Goal: Information Seeking & Learning: Find specific fact

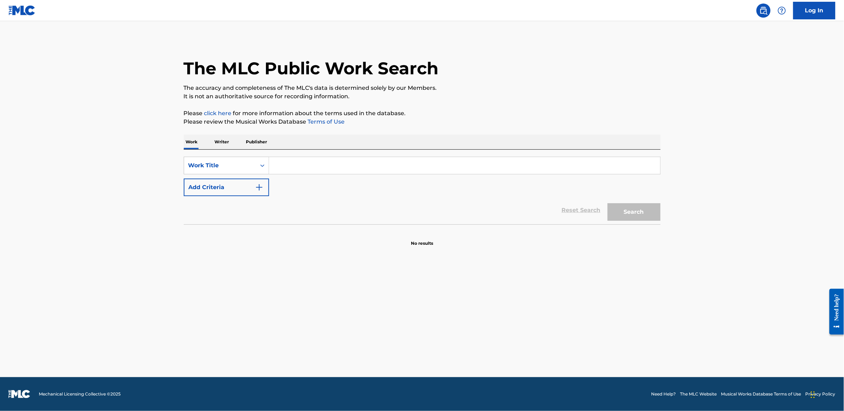
click at [313, 172] on input "Search Form" at bounding box center [464, 165] width 391 height 17
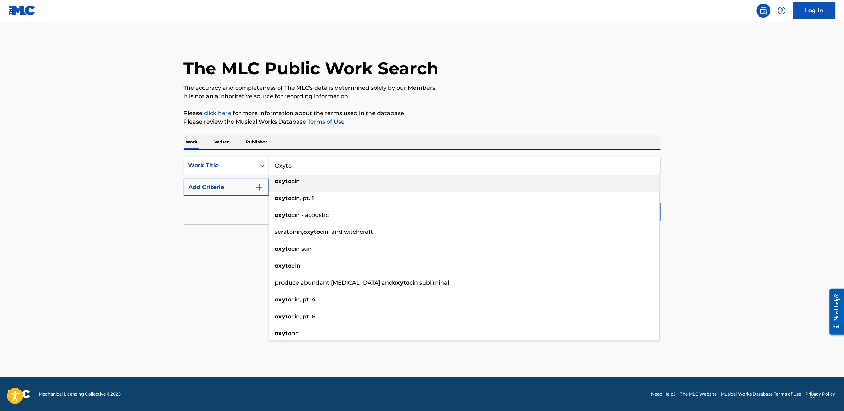
click at [313, 184] on div "oxyto cin" at bounding box center [464, 181] width 390 height 13
type input "[MEDICAL_DATA]"
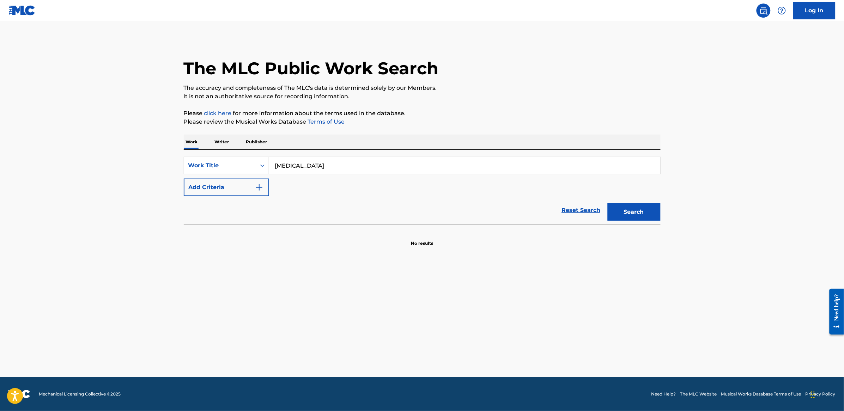
click at [206, 187] on button "Add Criteria" at bounding box center [226, 188] width 85 height 18
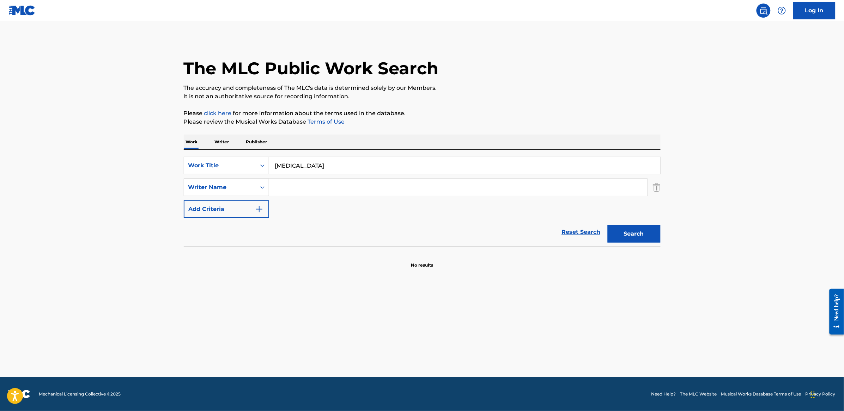
click at [313, 189] on input "Search Form" at bounding box center [458, 187] width 378 height 17
type input "F"
type input "[PERSON_NAME]"
click at [644, 238] on button "Search" at bounding box center [633, 234] width 53 height 18
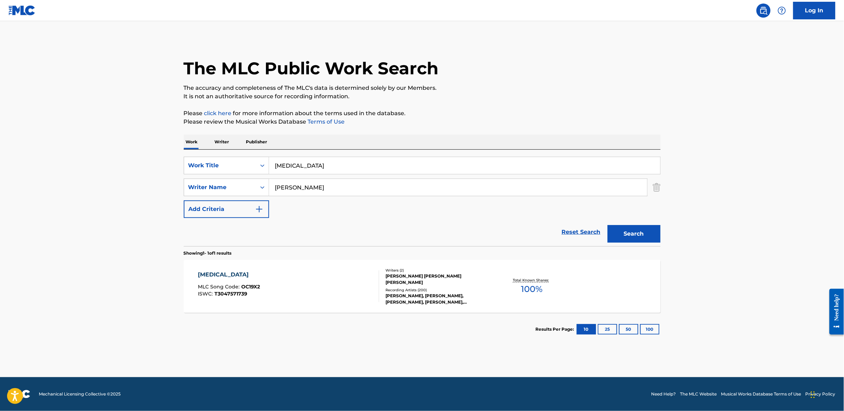
click at [471, 285] on div "[PERSON_NAME] [PERSON_NAME] [PERSON_NAME]" at bounding box center [439, 279] width 106 height 13
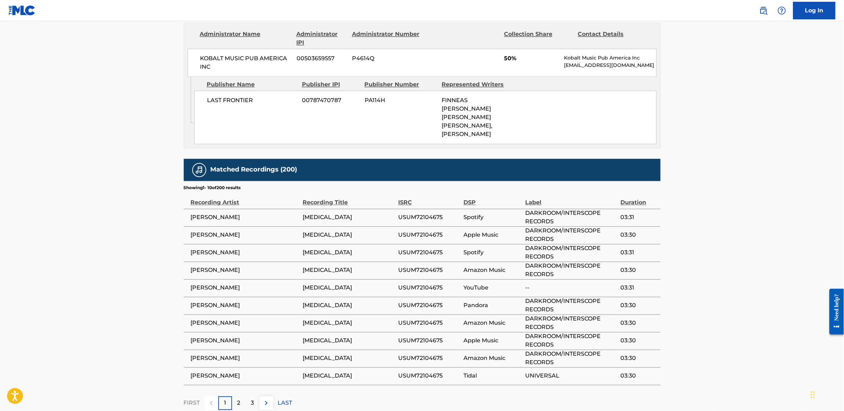
scroll to position [552, 0]
